Goal: Navigation & Orientation: Find specific page/section

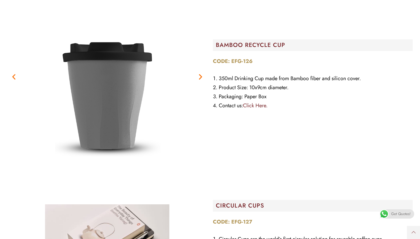
scroll to position [120, 0]
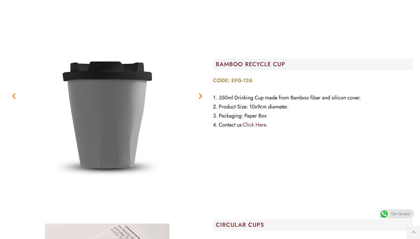
click at [201, 94] on icon "Next slide" at bounding box center [200, 95] width 7 height 7
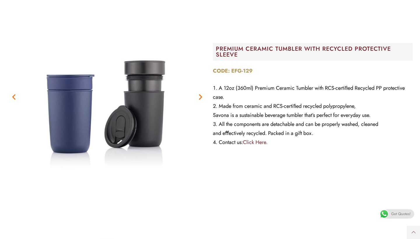
scroll to position [723, 0]
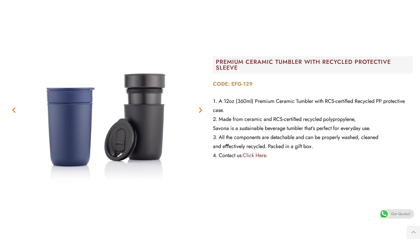
click at [255, 152] on link "Click Here." at bounding box center [255, 156] width 24 height 8
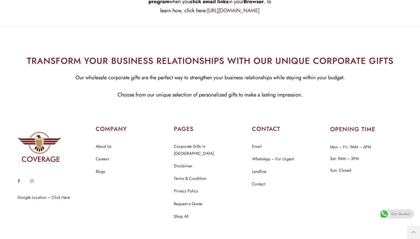
scroll to position [2518, 0]
click at [105, 143] on link "About Us" at bounding box center [104, 147] width 16 height 8
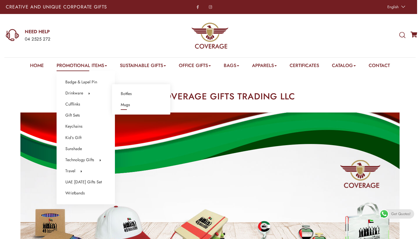
click at [130, 106] on link "Mugs" at bounding box center [125, 105] width 9 height 8
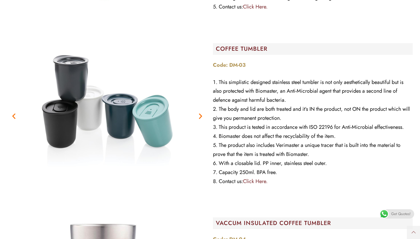
scroll to position [2508, 0]
click at [201, 113] on icon "Next slide" at bounding box center [200, 116] width 7 height 7
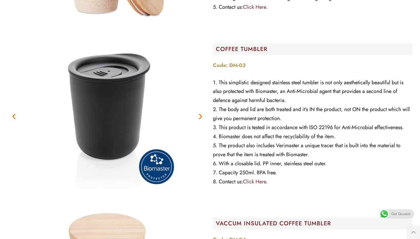
click at [201, 113] on icon "Next slide" at bounding box center [200, 116] width 7 height 7
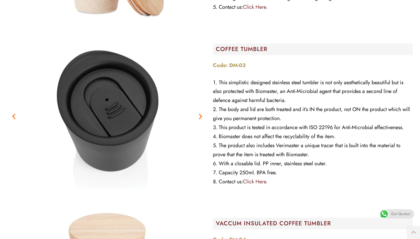
click at [201, 113] on icon "Next slide" at bounding box center [200, 116] width 7 height 7
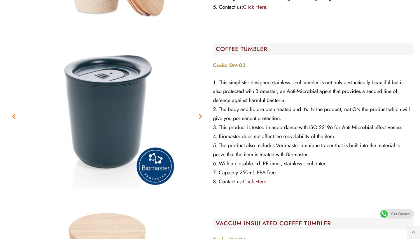
click at [201, 113] on icon "Next slide" at bounding box center [200, 116] width 7 height 7
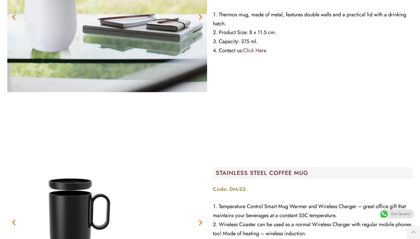
scroll to position [5299, 0]
